Goal: Complete application form

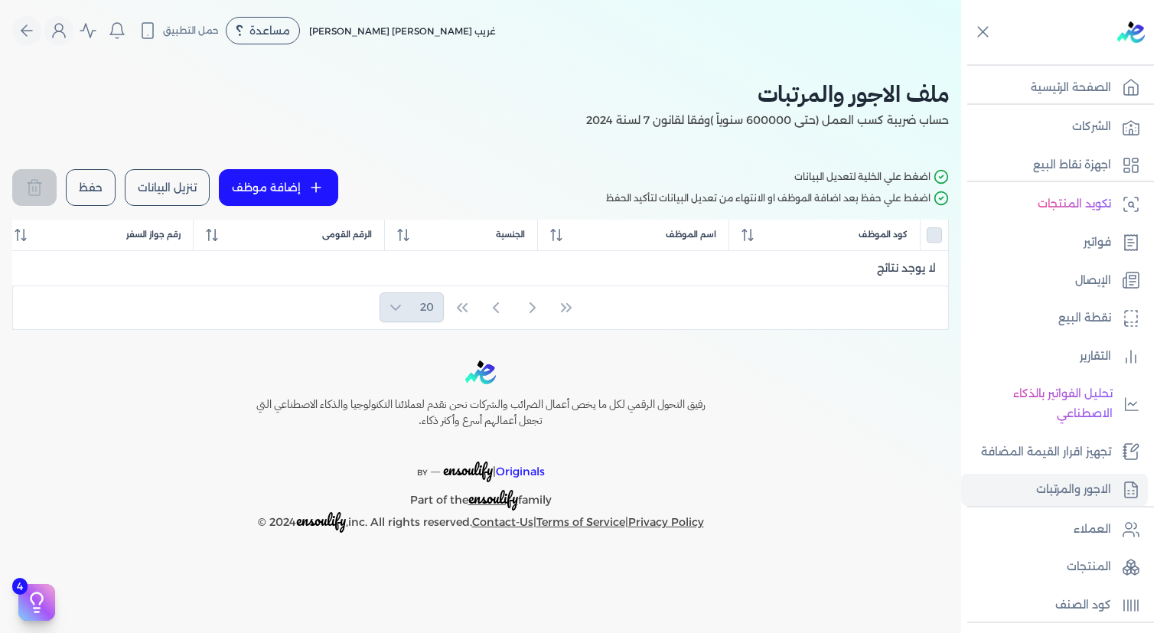
select select "01"
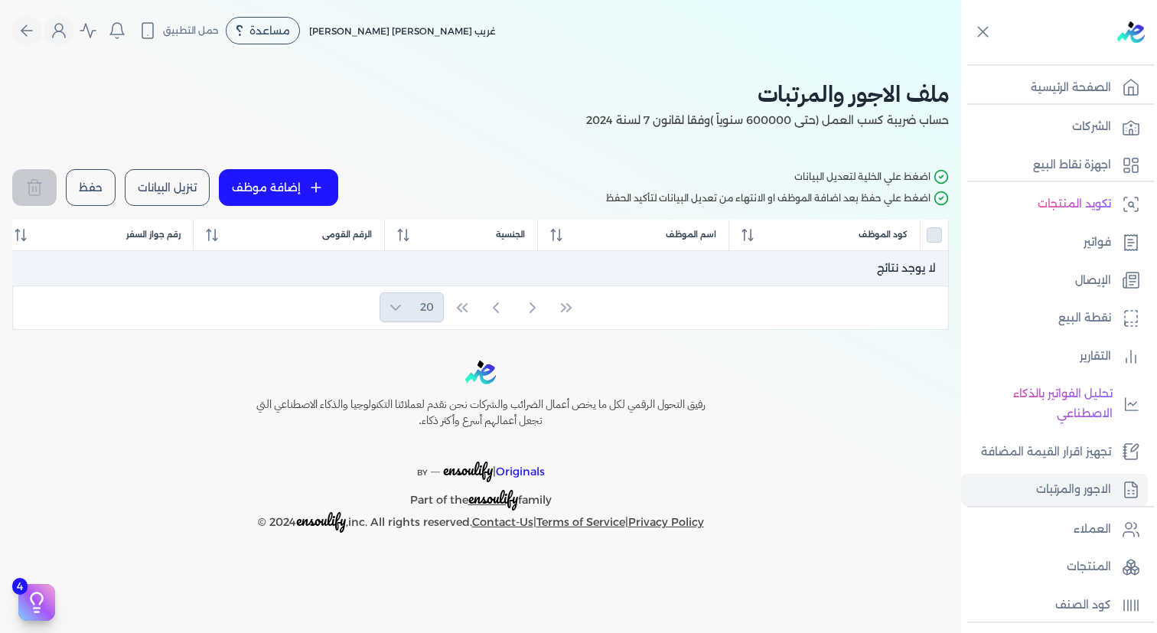
scroll to position [193, 0]
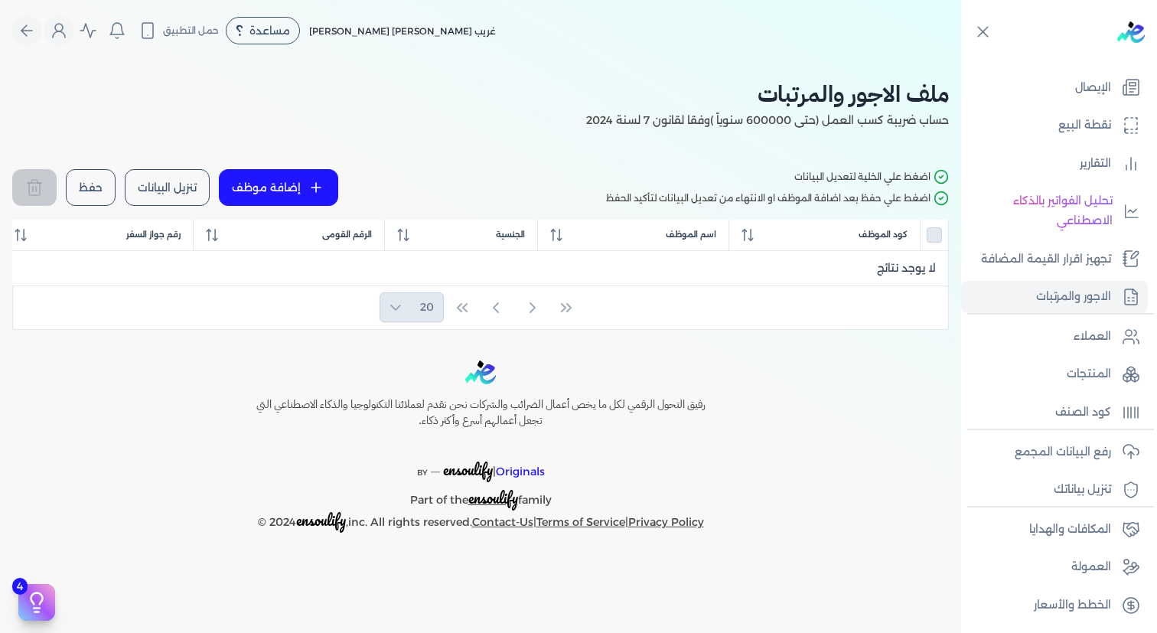
click at [278, 184] on button "إضافة موظف" at bounding box center [278, 187] width 119 height 37
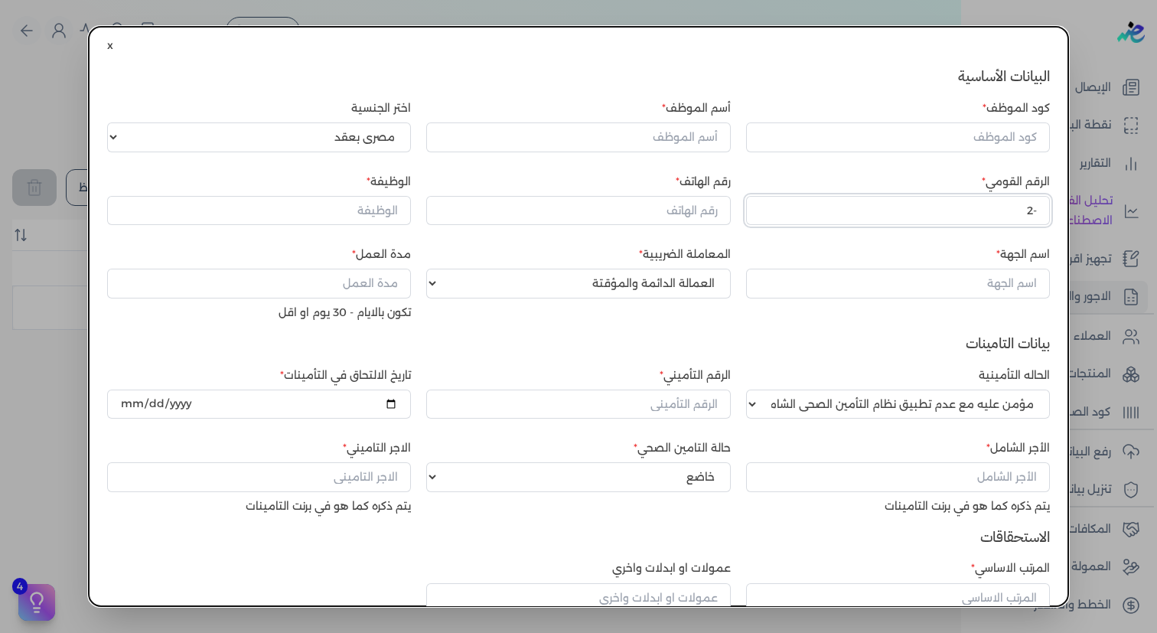
click at [870, 212] on input "-2" at bounding box center [898, 210] width 304 height 29
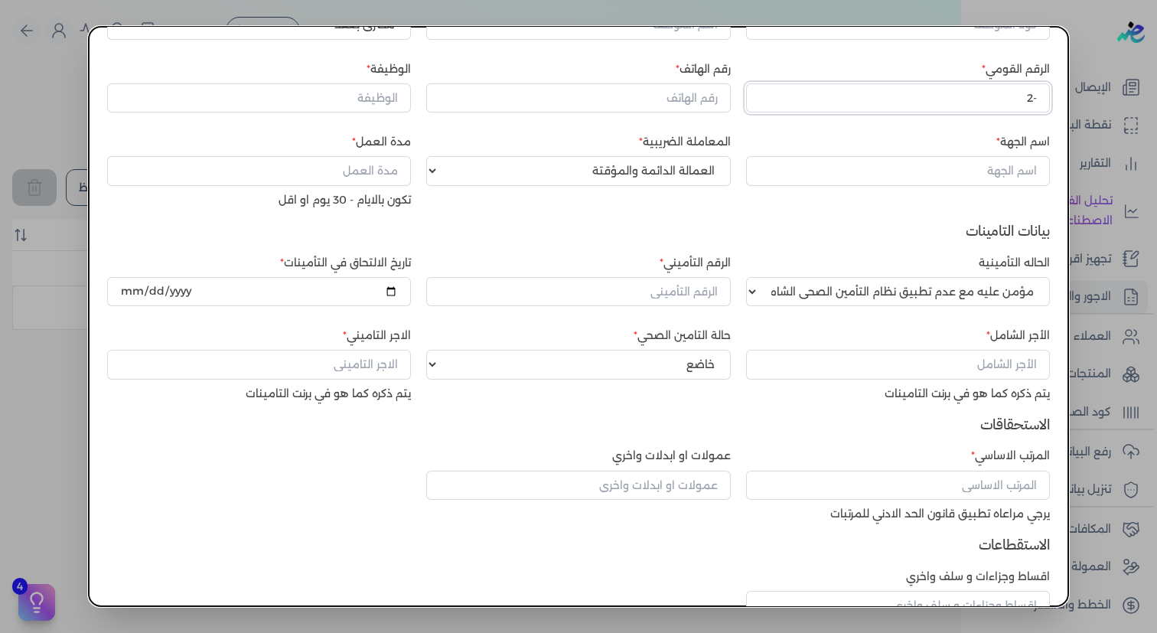
scroll to position [223, 0]
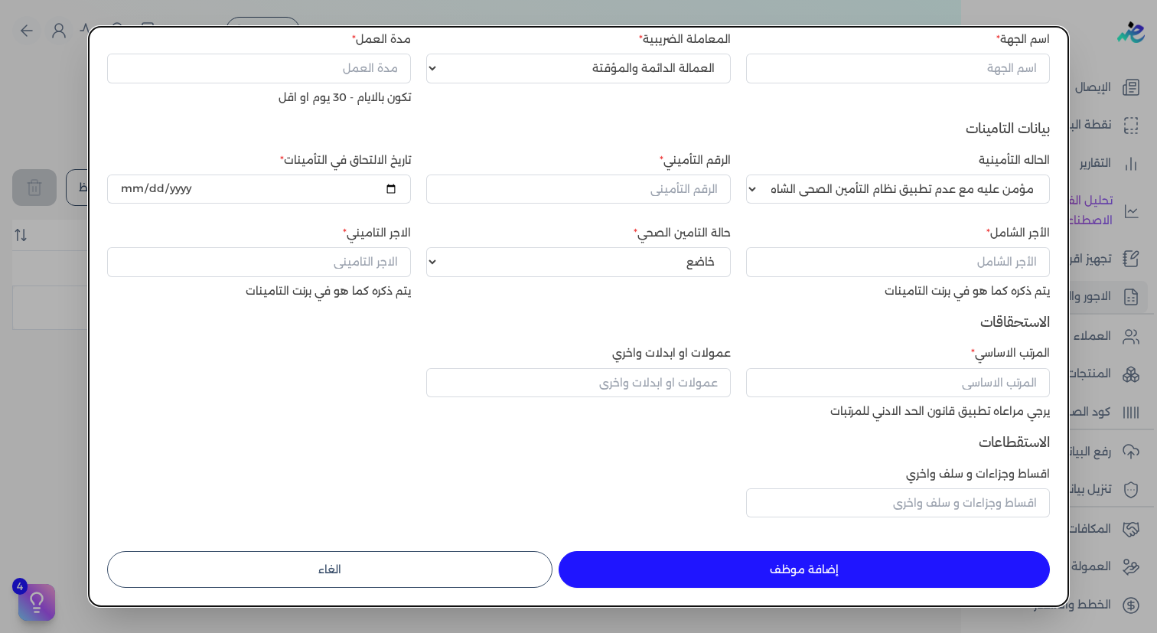
type input "-2"
click at [444, 566] on button "الغاء" at bounding box center [329, 569] width 445 height 37
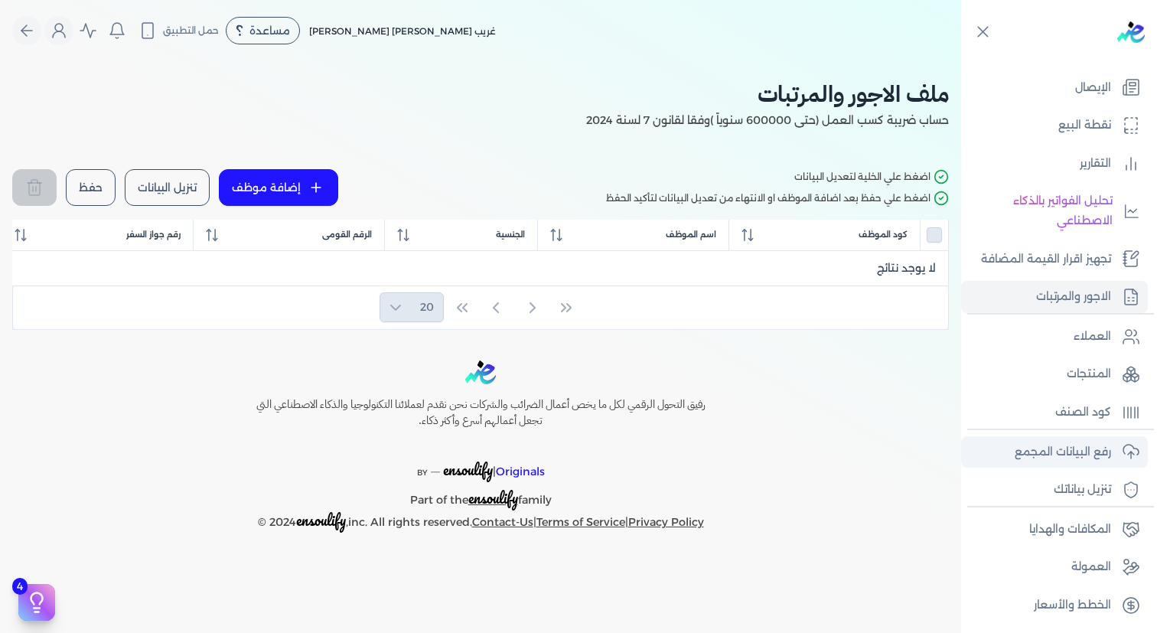
click at [1090, 455] on p "رفع البيانات المجمع" at bounding box center [1062, 452] width 96 height 20
